Goal: Task Accomplishment & Management: Manage account settings

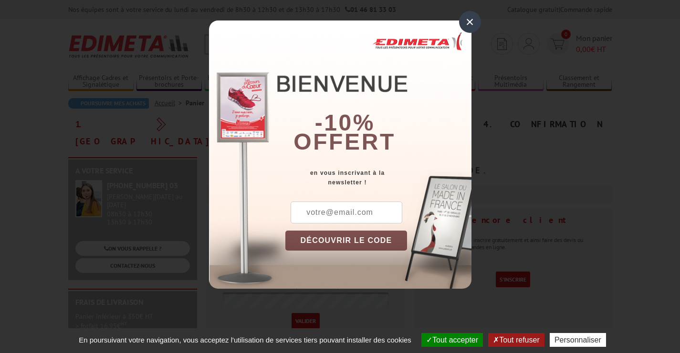
click at [469, 21] on div "×" at bounding box center [470, 22] width 22 height 22
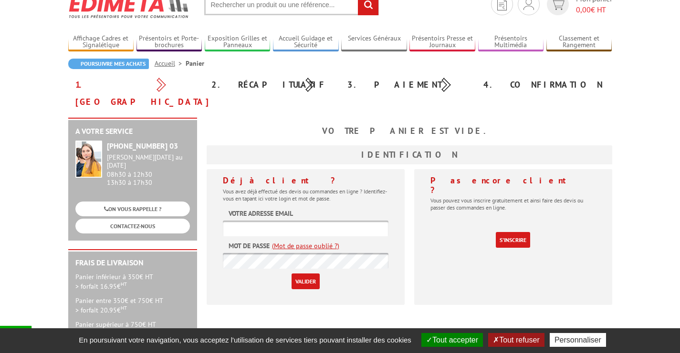
scroll to position [92, 0]
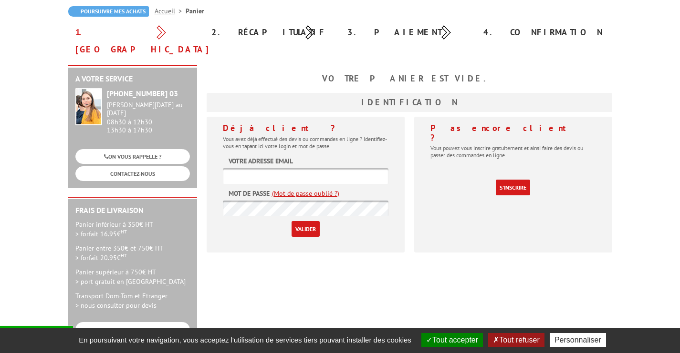
click at [305, 168] on input "text" at bounding box center [305, 176] width 165 height 16
type input "arnaud@plein-sud.fr"
click at [312, 221] on input "Valider" at bounding box center [305, 229] width 28 height 16
